Goal: Share content: Share content

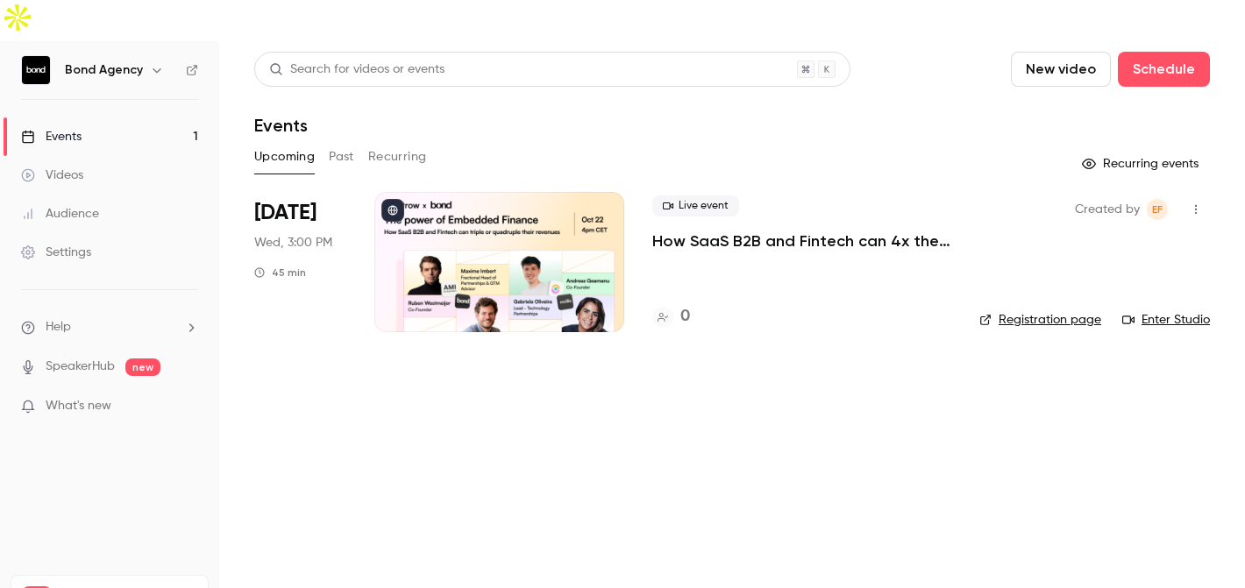
click at [555, 199] on div at bounding box center [499, 262] width 250 height 140
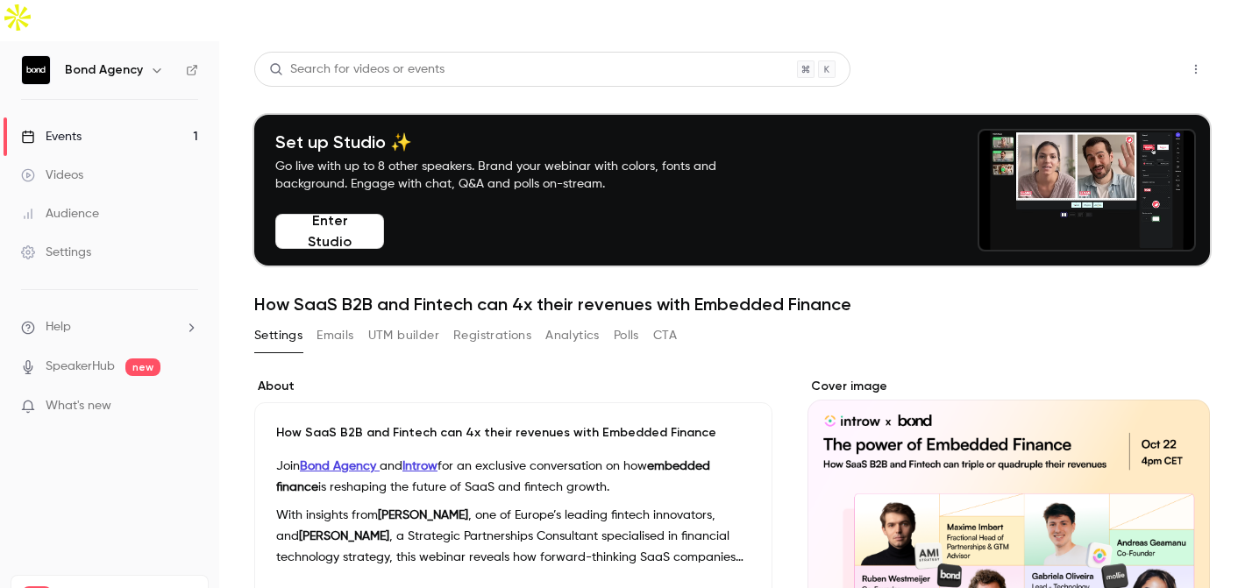
click at [1134, 52] on button "Share" at bounding box center [1132, 69] width 69 height 35
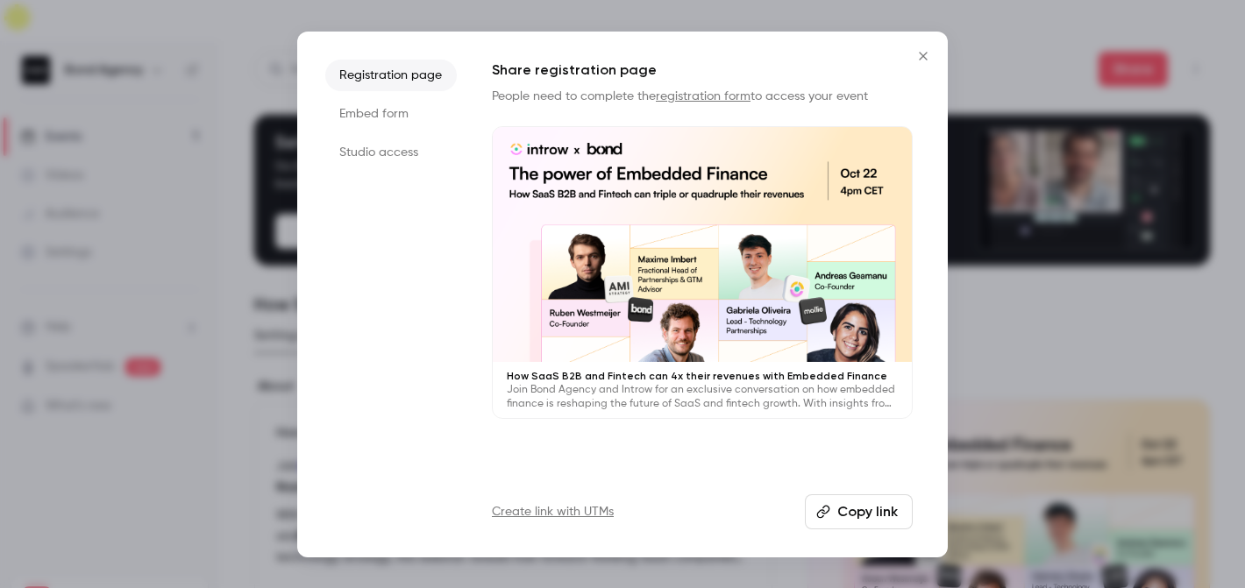
click at [569, 508] on link "Create link with UTMs" at bounding box center [553, 512] width 122 height 18
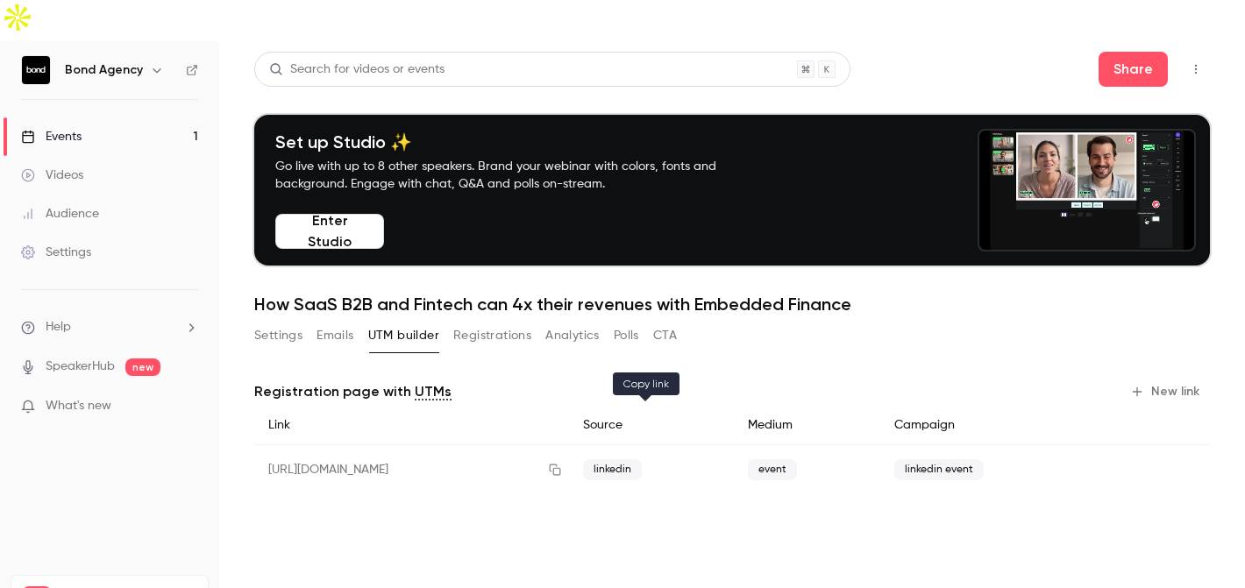
click at [562, 464] on icon "button" at bounding box center [555, 470] width 14 height 12
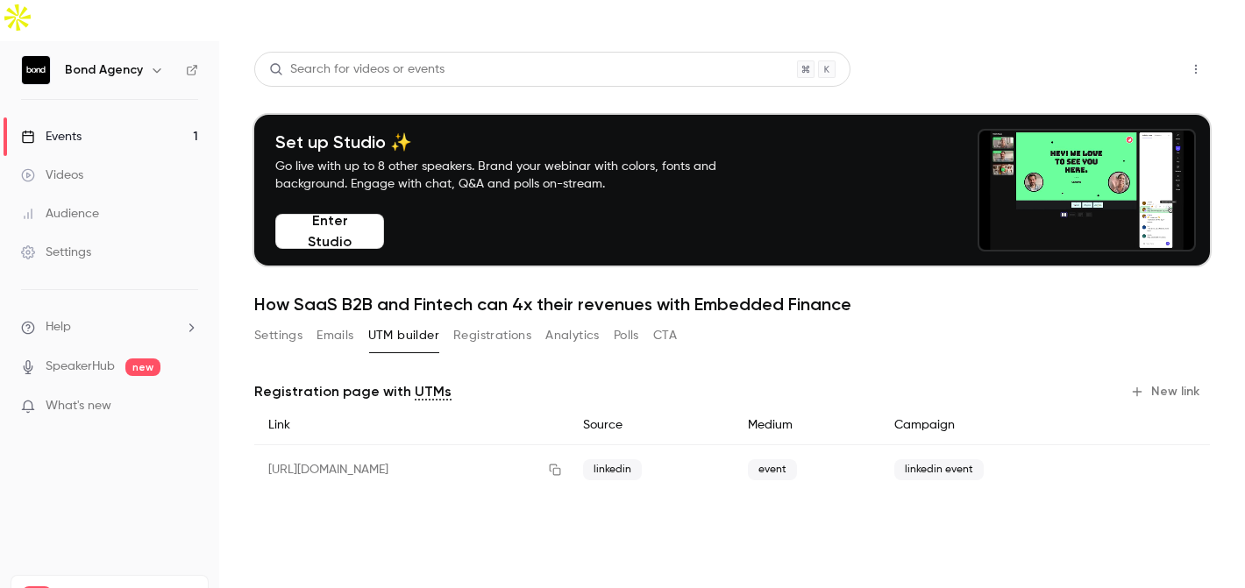
click at [1125, 52] on button "Share" at bounding box center [1132, 69] width 69 height 35
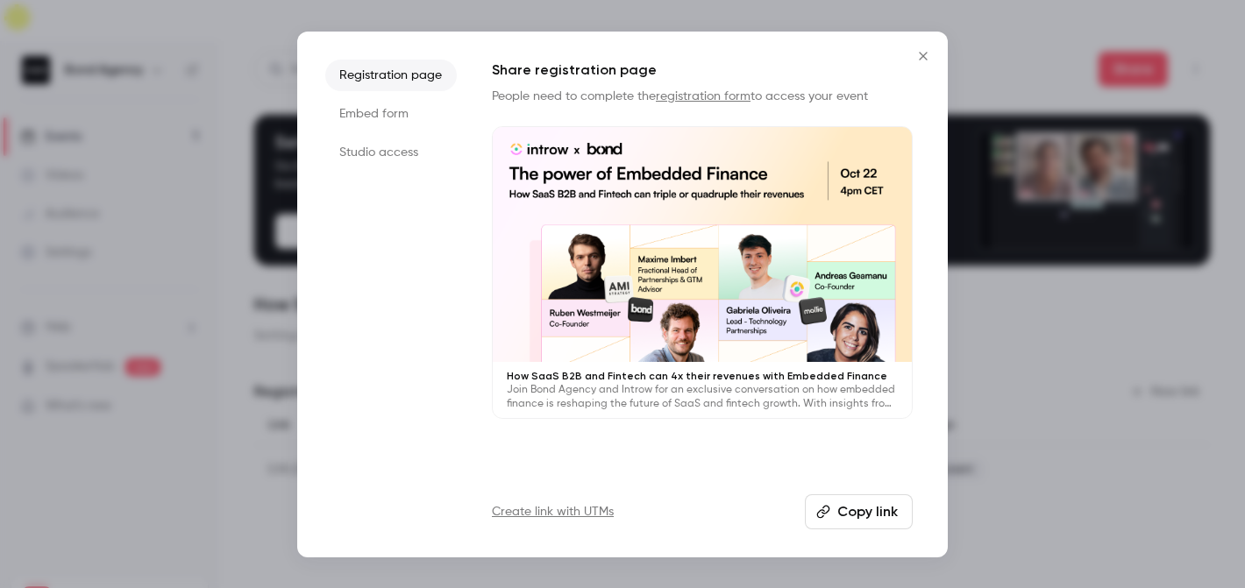
click at [388, 146] on li "Studio access" at bounding box center [390, 153] width 131 height 32
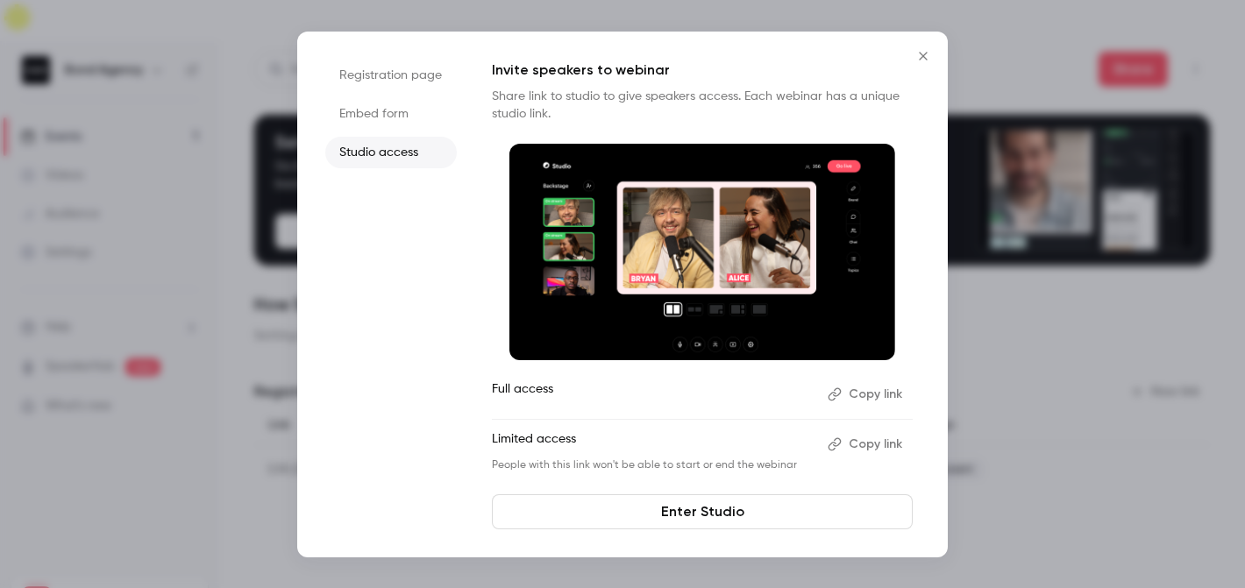
click at [869, 396] on button "Copy link" at bounding box center [866, 394] width 92 height 28
